Goal: Register for event/course

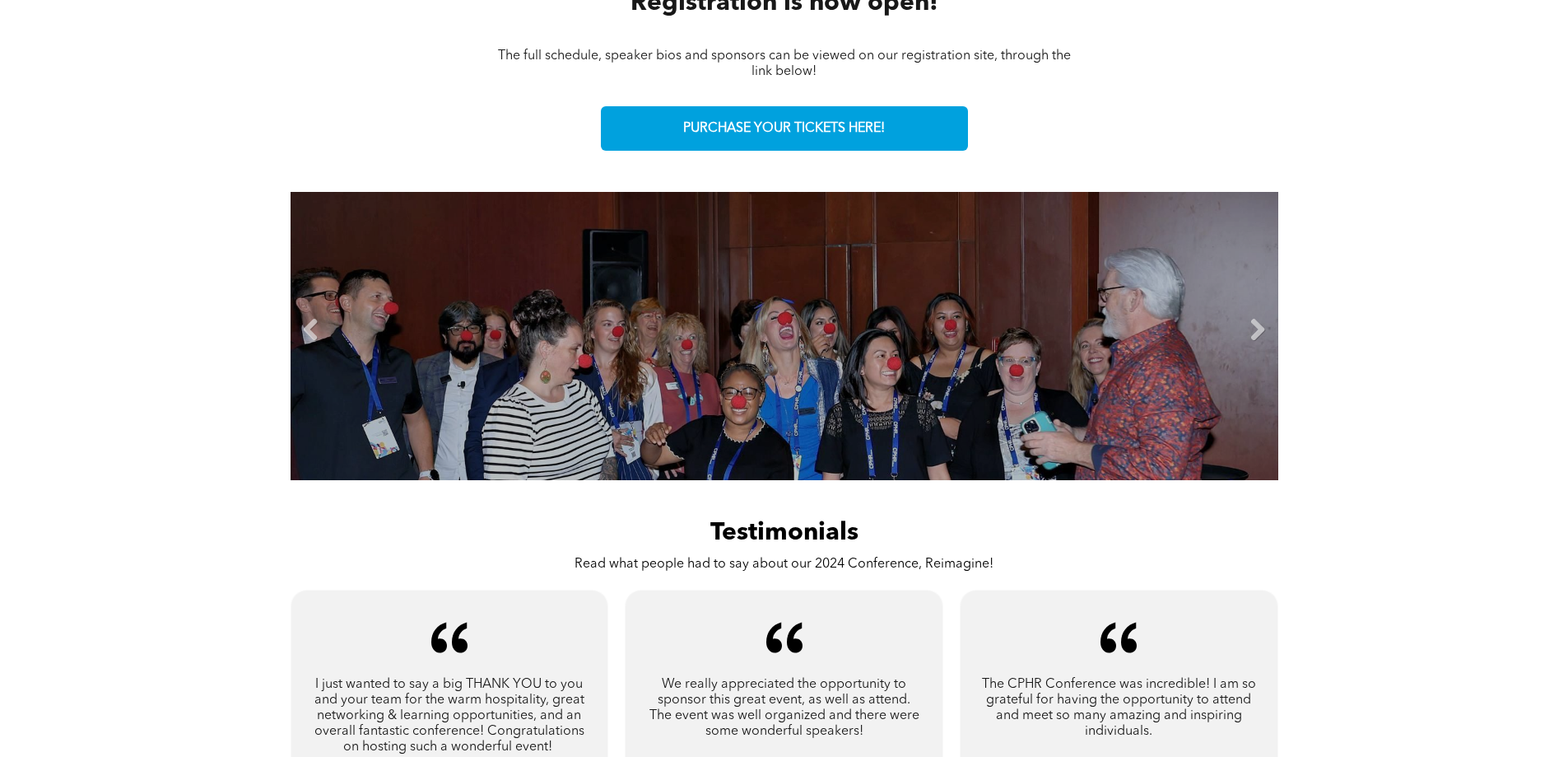
scroll to position [741, 0]
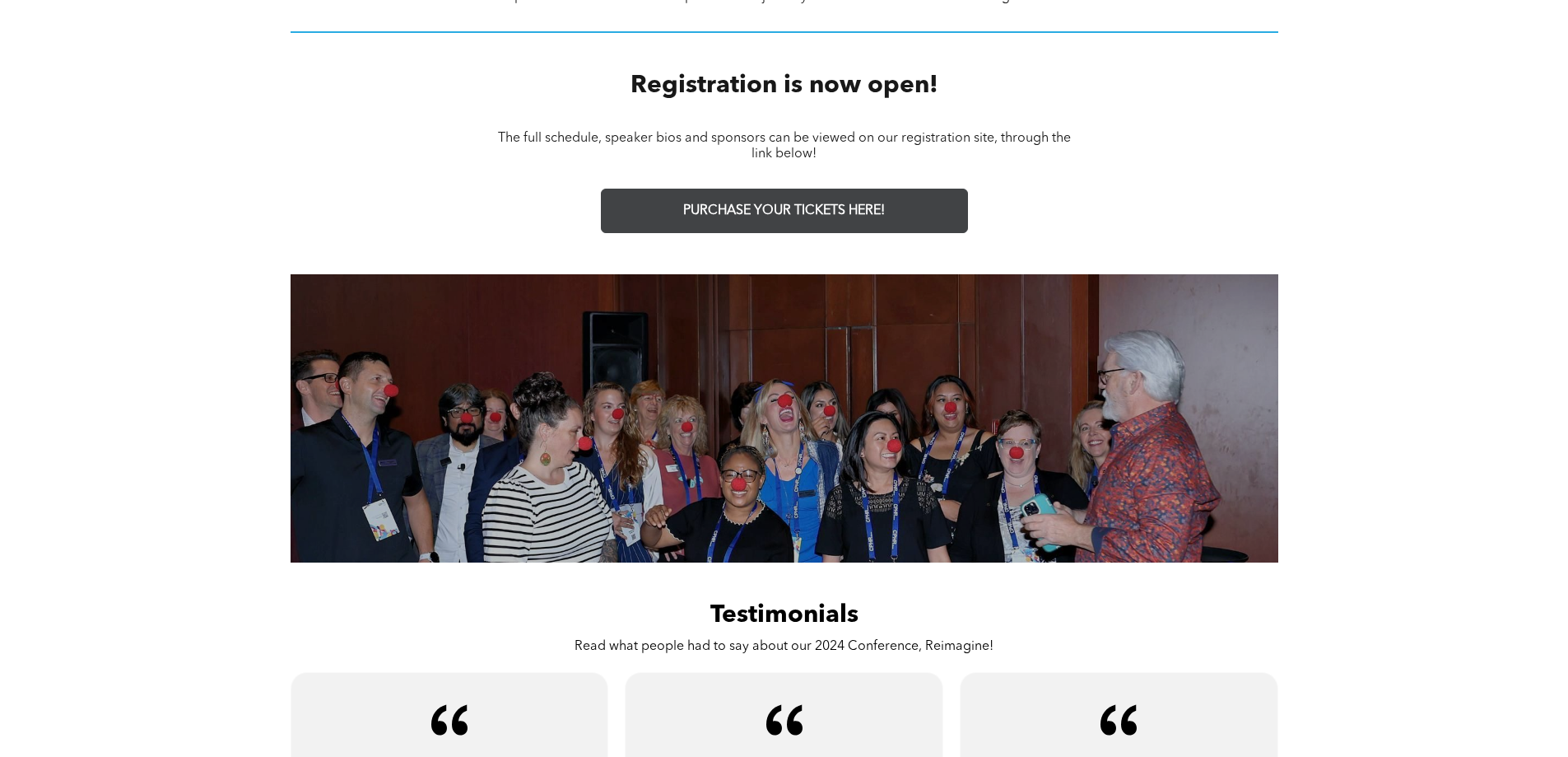
click at [811, 220] on link "PURCHASE YOUR TICKETS HERE!" at bounding box center [784, 211] width 367 height 45
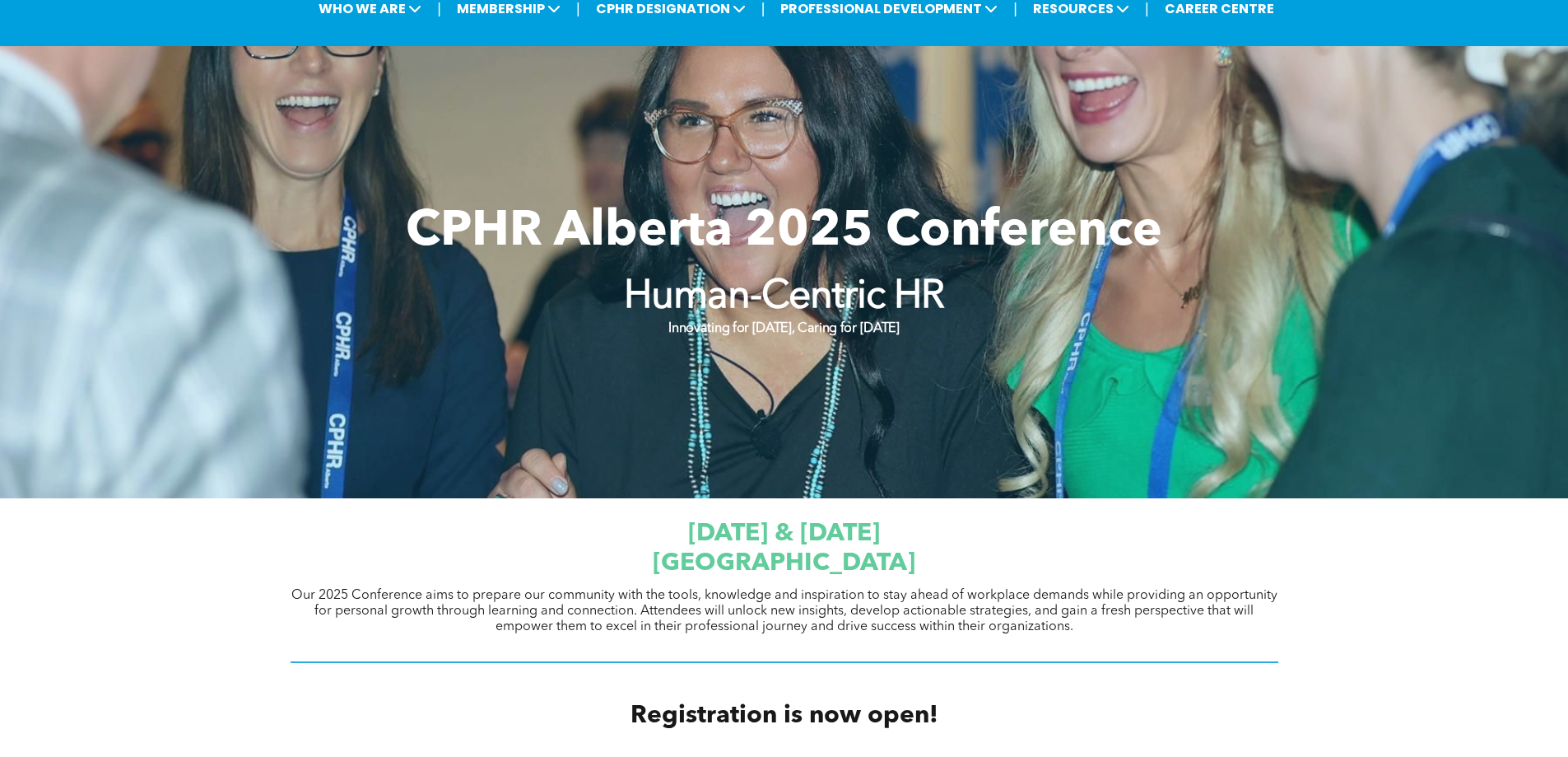
scroll to position [0, 0]
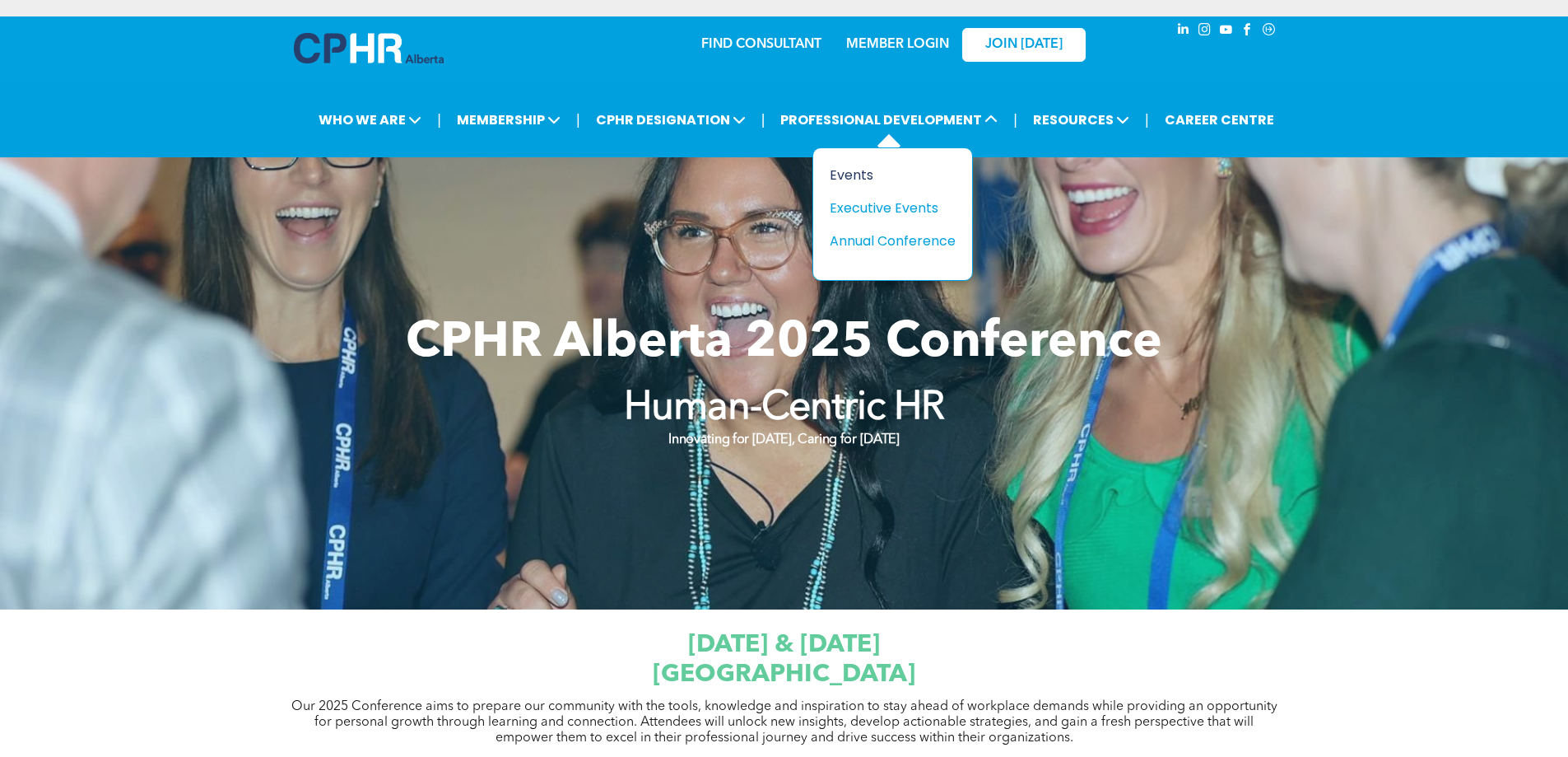
click at [870, 170] on div "Events" at bounding box center [886, 175] width 114 height 21
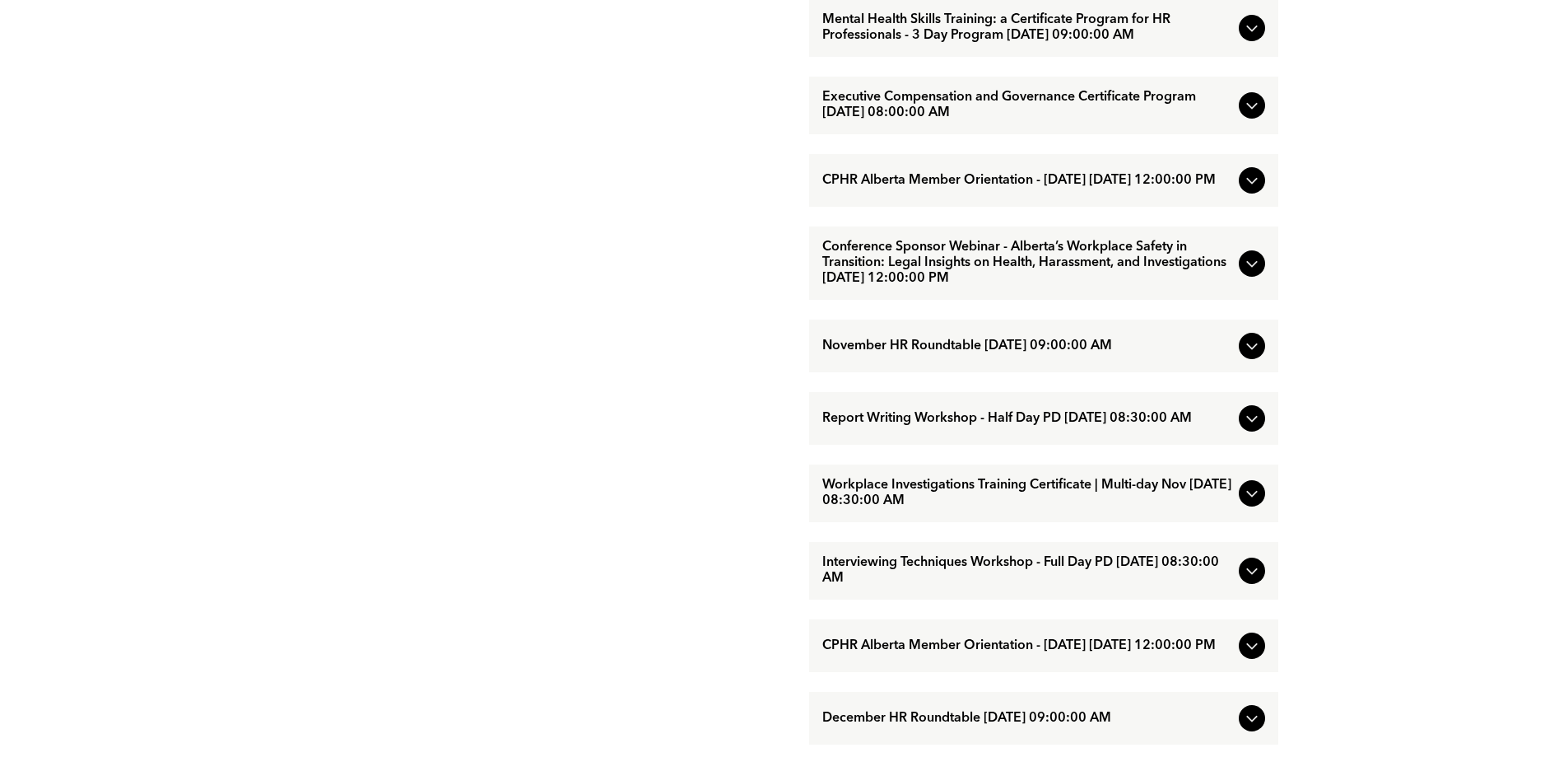
scroll to position [1482, 0]
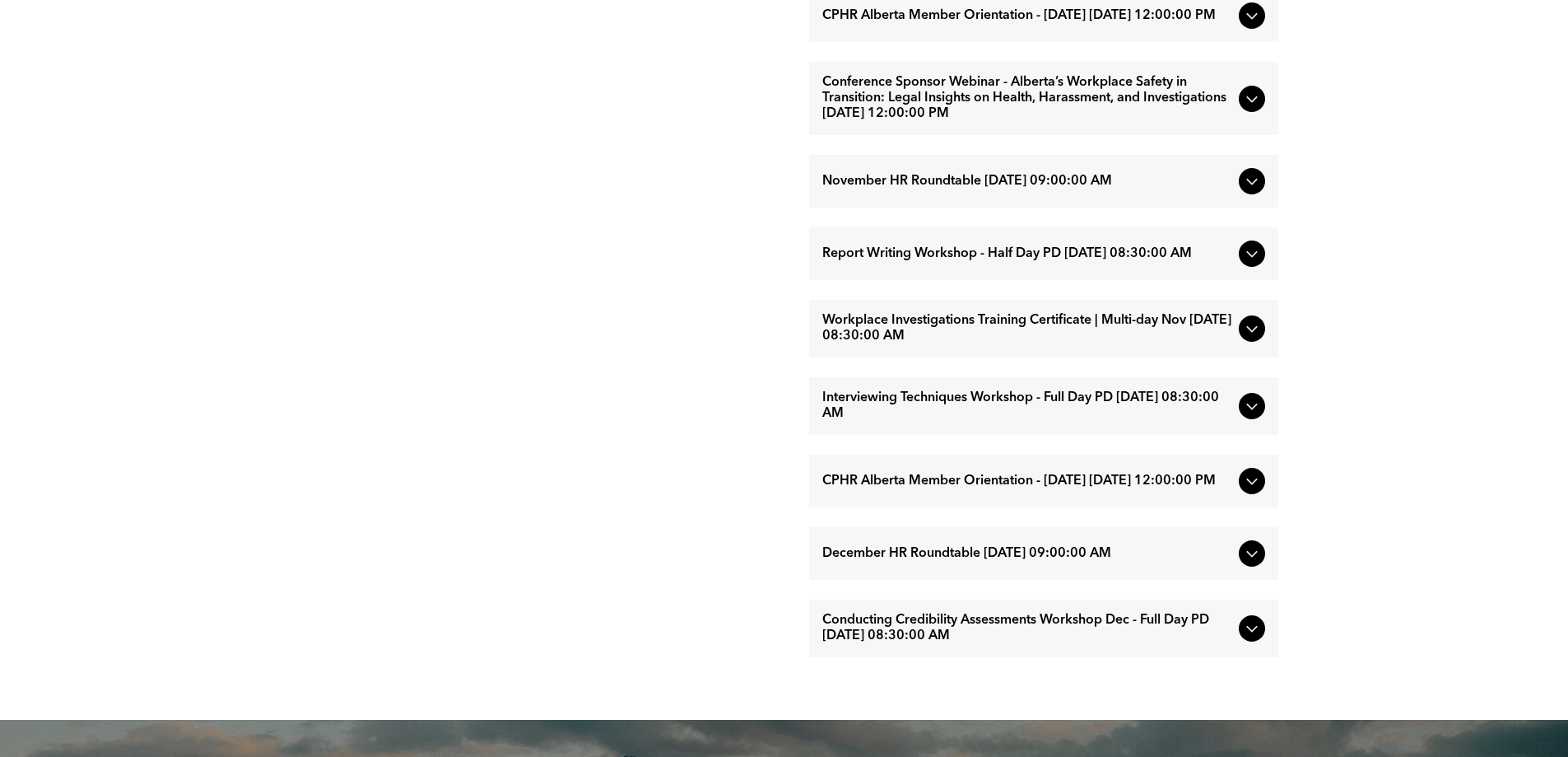
click at [901, 421] on span "Interviewing Techniques Workshop - Full Day PD [DATE] 08:30:00 AM" at bounding box center [1027, 406] width 410 height 31
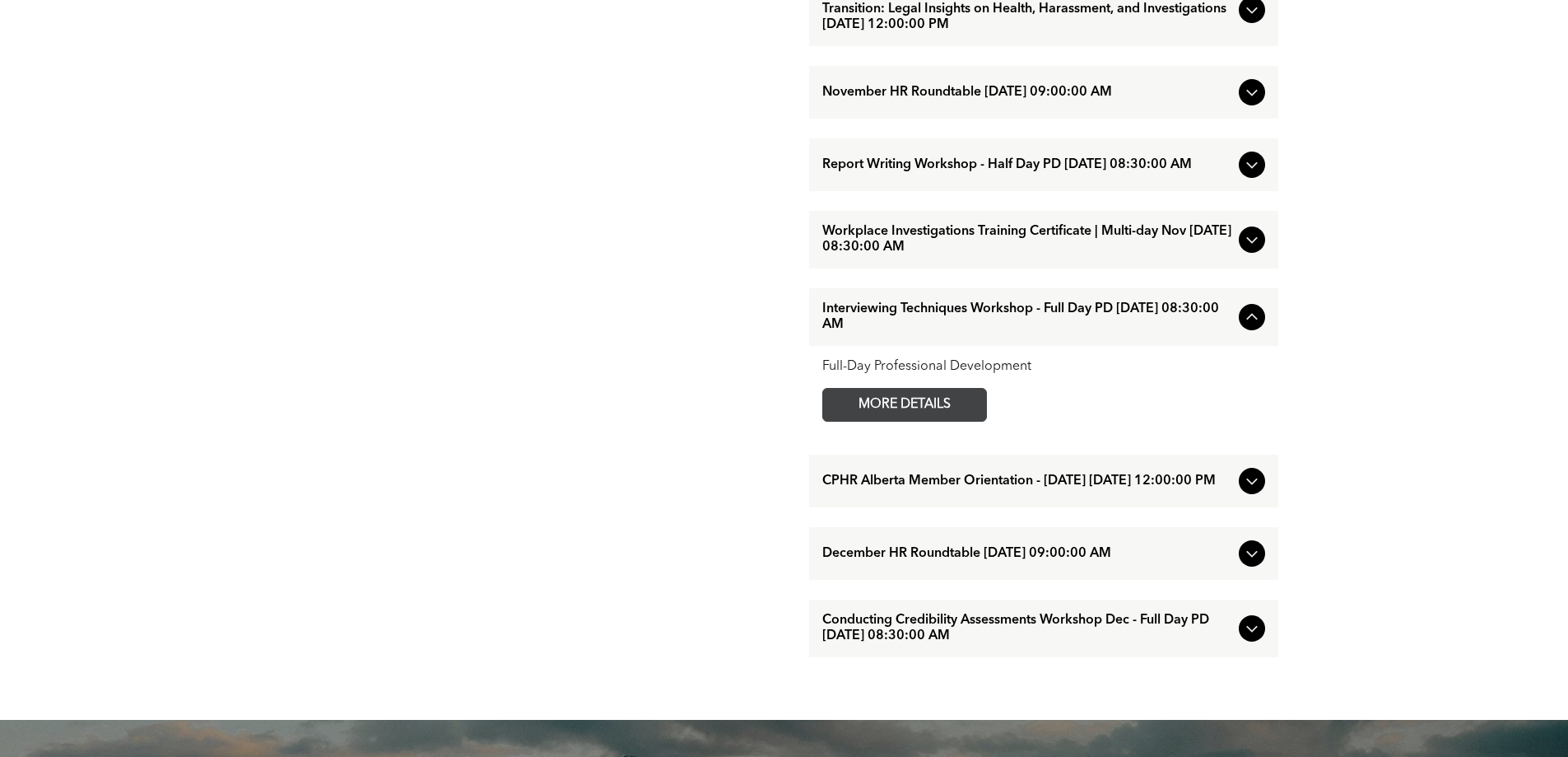
click at [905, 420] on span "MORE DETAILS" at bounding box center [904, 404] width 130 height 32
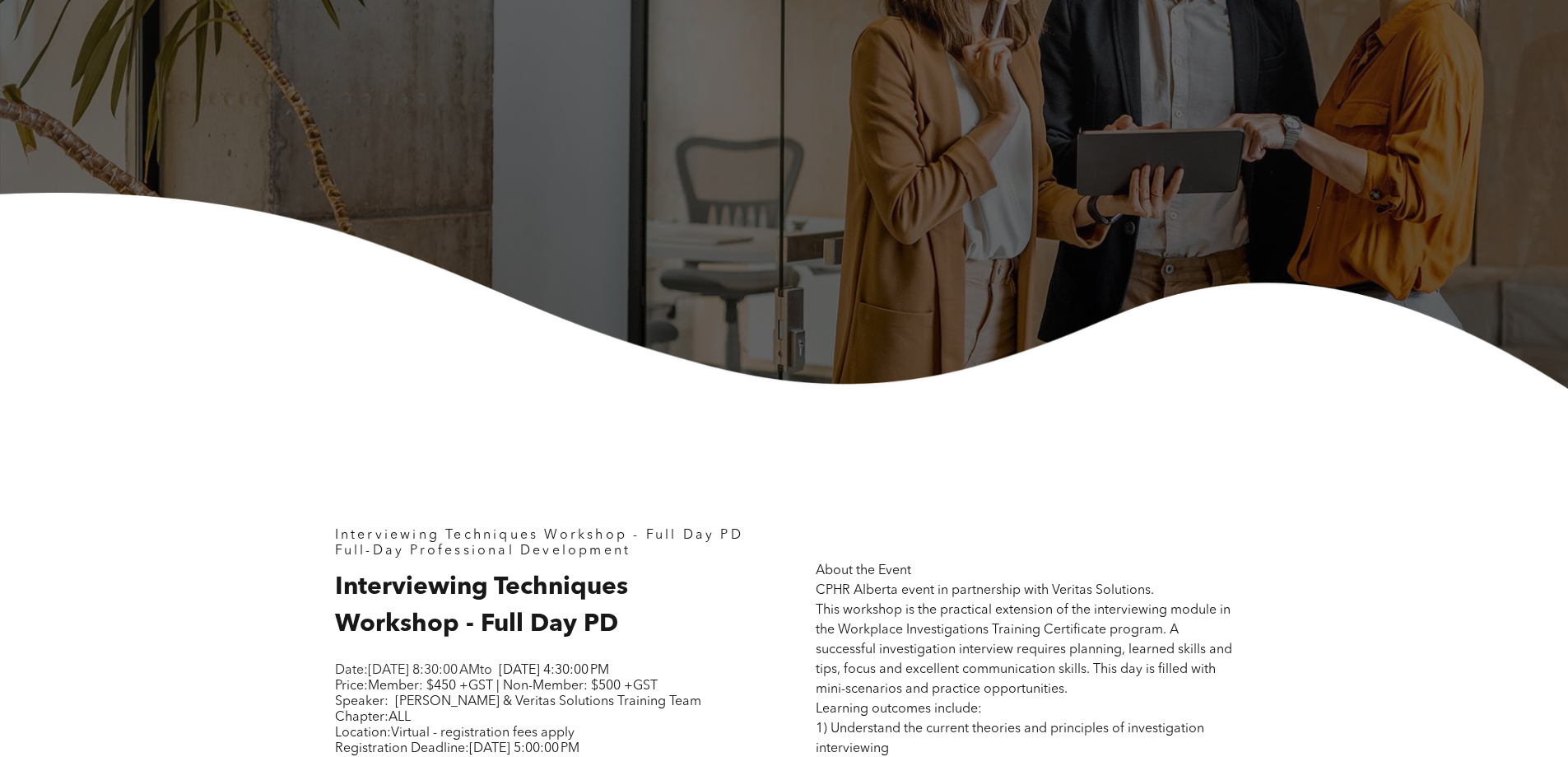
scroll to position [659, 0]
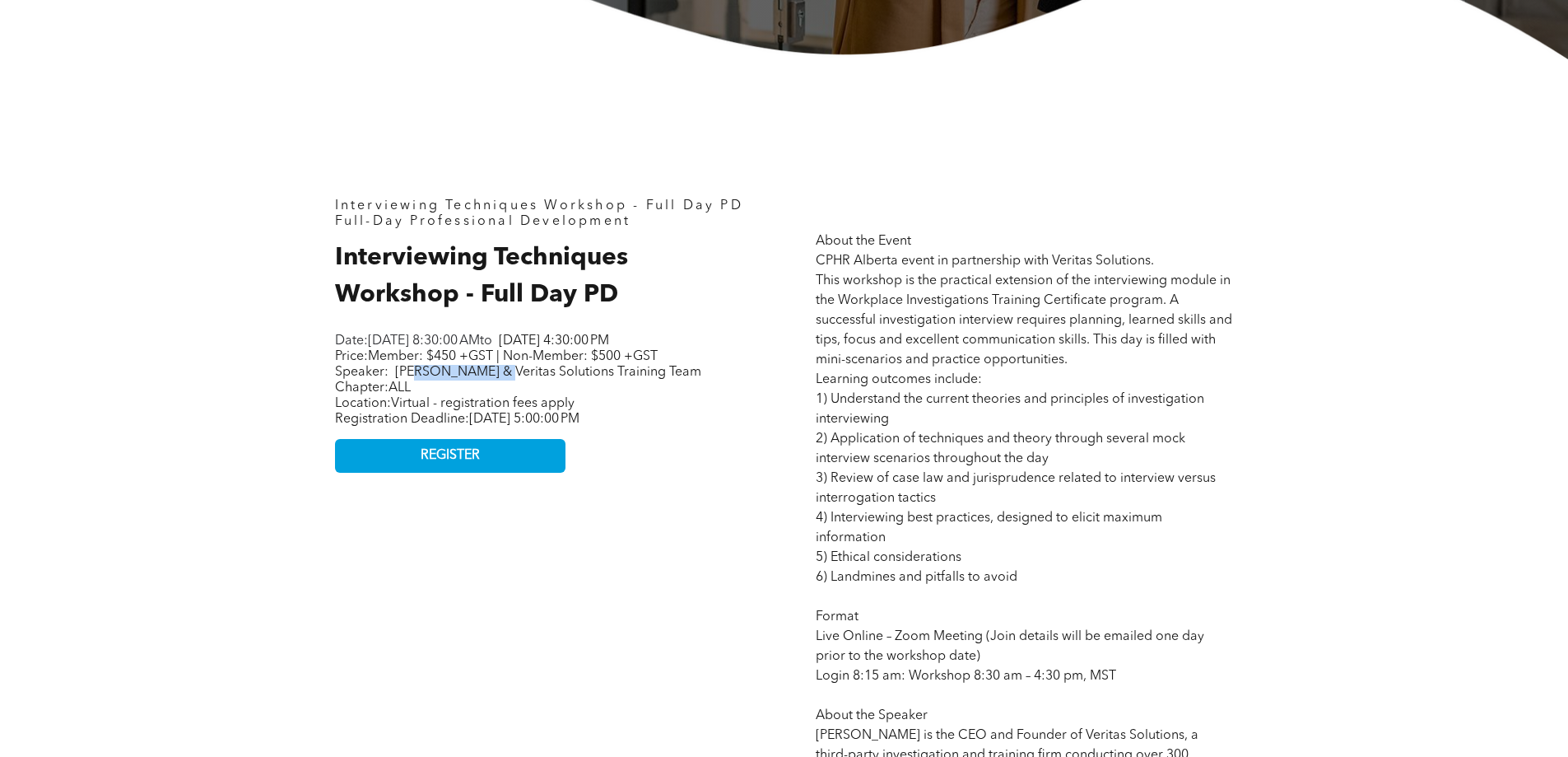
drag, startPoint x: 420, startPoint y: 393, endPoint x: 505, endPoint y: 390, distance: 85.1
click at [505, 379] on span "Bob Stenhouse & Veritas Solutions Training Team" at bounding box center [548, 372] width 306 height 13
click at [619, 396] on p "Chapter: ALL" at bounding box center [540, 388] width 412 height 16
drag, startPoint x: 390, startPoint y: 434, endPoint x: 588, endPoint y: 434, distance: 198.0
click at [580, 426] on span "Location: Virtual - registration fees apply Registration Deadline: Thursday, No…" at bounding box center [457, 411] width 244 height 28
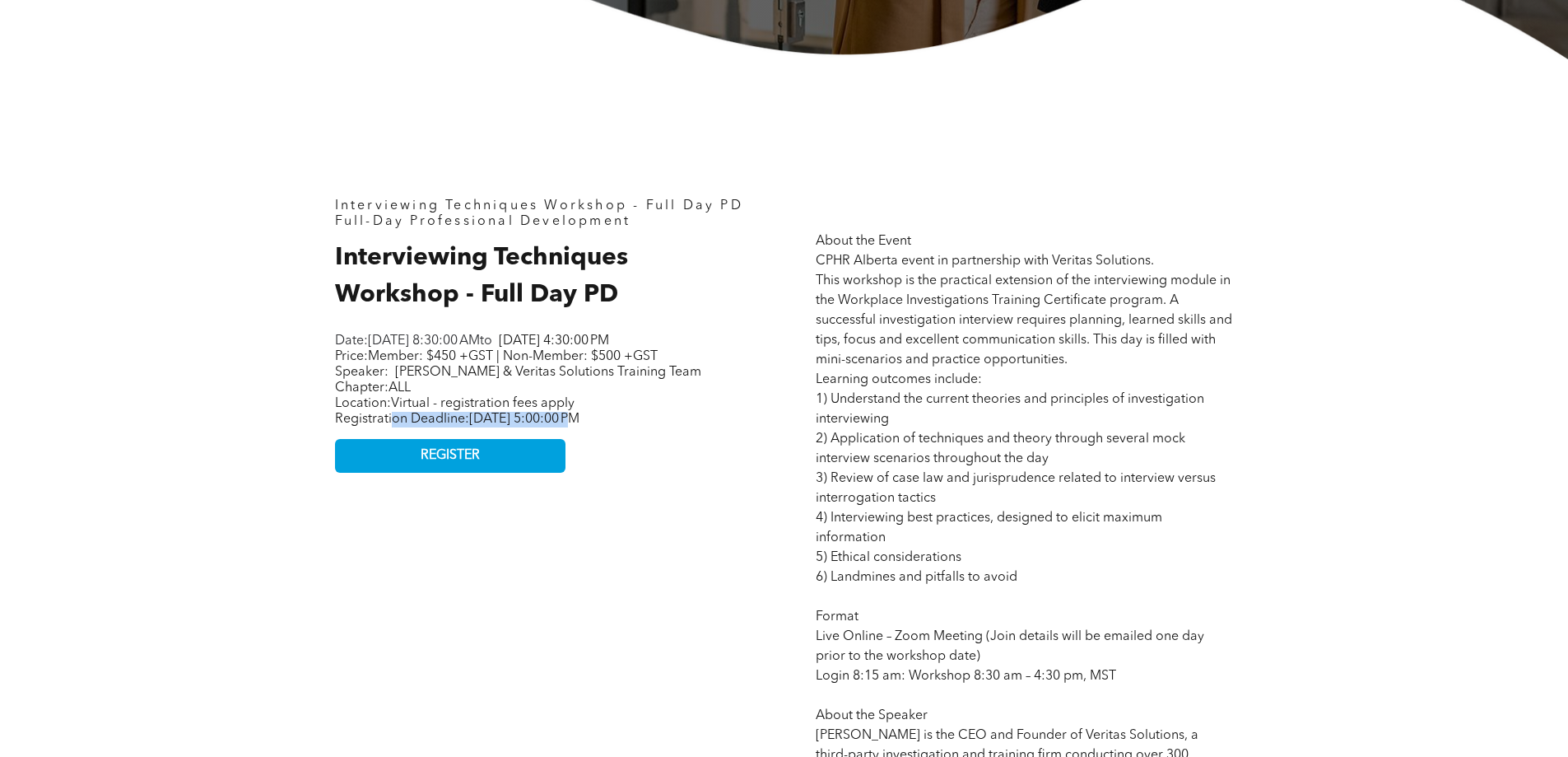
drag, startPoint x: 360, startPoint y: 356, endPoint x: 456, endPoint y: 356, distance: 96.0
click at [499, 348] on span "Tuesday, November 25, 2025, 4:30:00 PM" at bounding box center [554, 340] width 110 height 13
click at [535, 349] on p "Date: Tuesday, November 25, 2025, 8:30:00 AM to Tuesday, November 25, 2025, 4:3…" at bounding box center [540, 341] width 412 height 16
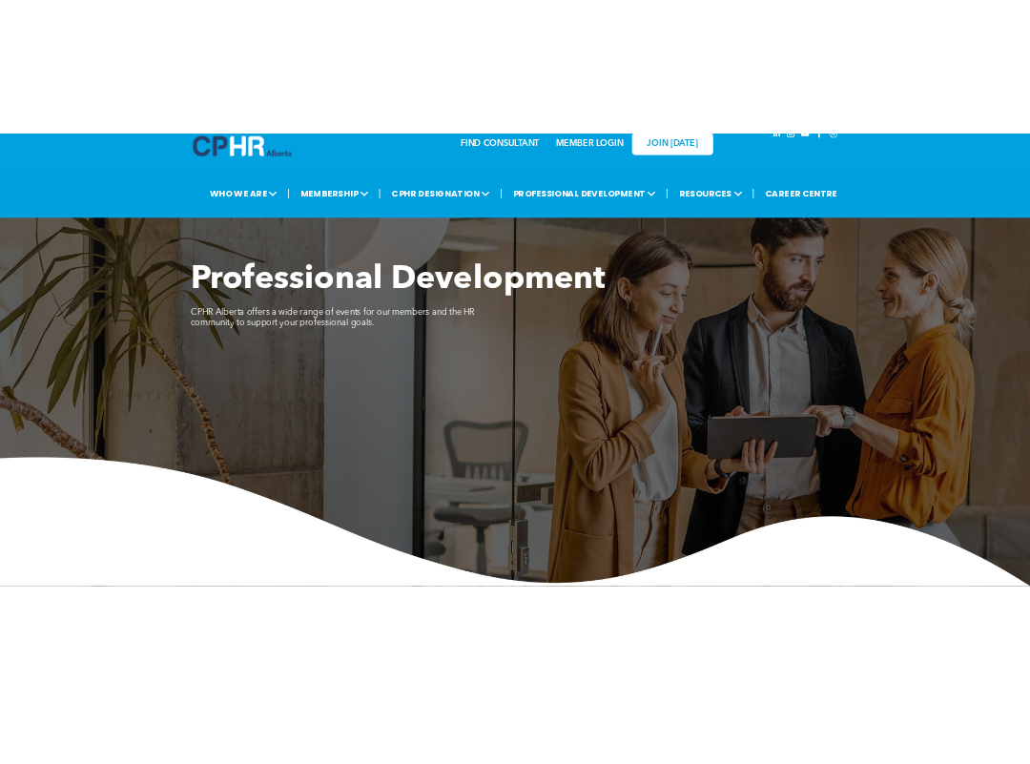
scroll to position [0, 0]
